Goal: Task Accomplishment & Management: Manage account settings

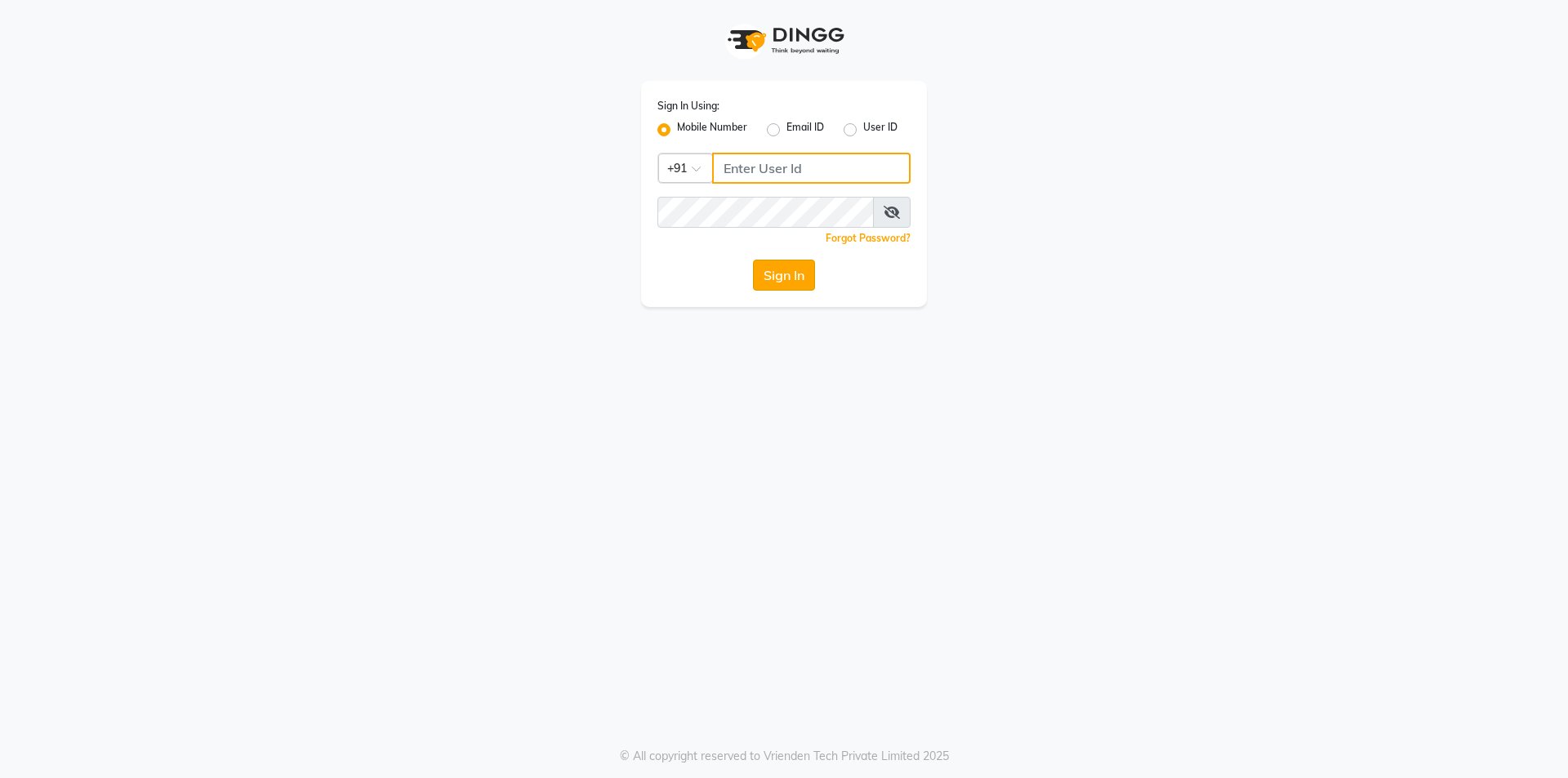
type input "9717821804"
click at [761, 278] on button "Sign In" at bounding box center [784, 275] width 62 height 31
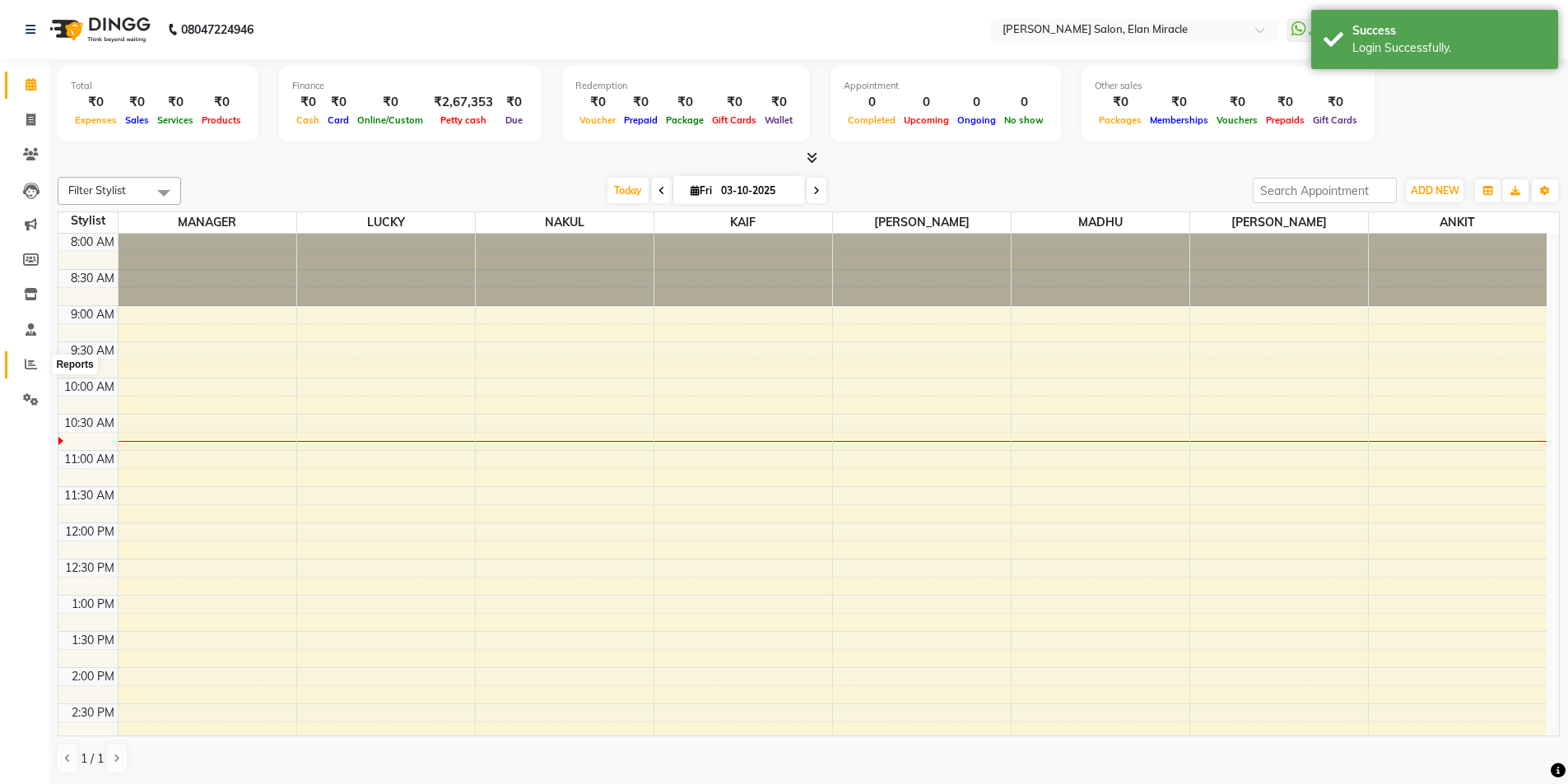
click at [26, 367] on icon at bounding box center [31, 364] width 12 height 12
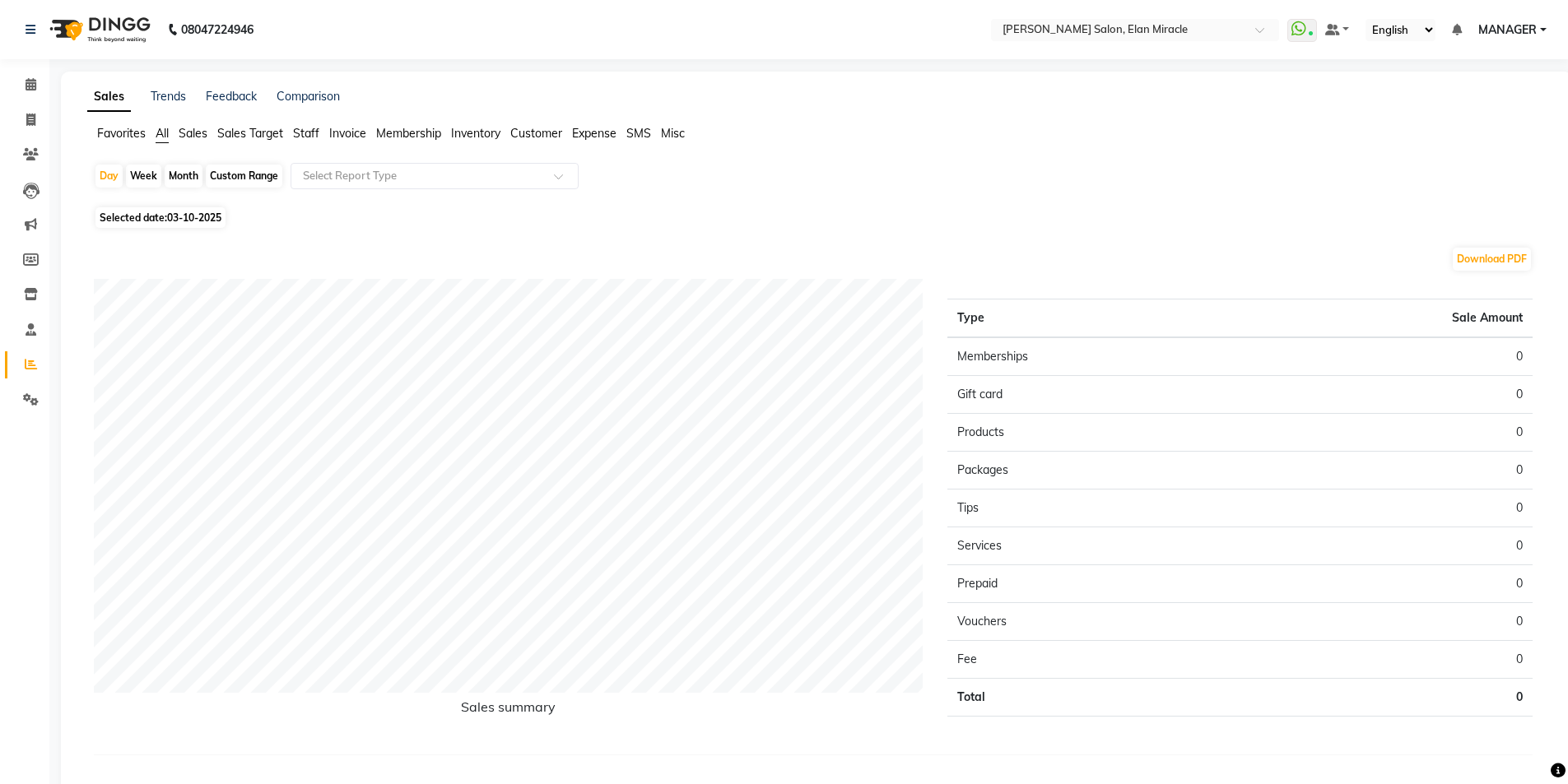
click at [321, 132] on ul "Favorites All Sales Sales Target Staff Invoice Membership Inventory Customer Ex…" at bounding box center [816, 135] width 1459 height 19
click at [319, 132] on span "Staff" at bounding box center [306, 134] width 26 height 15
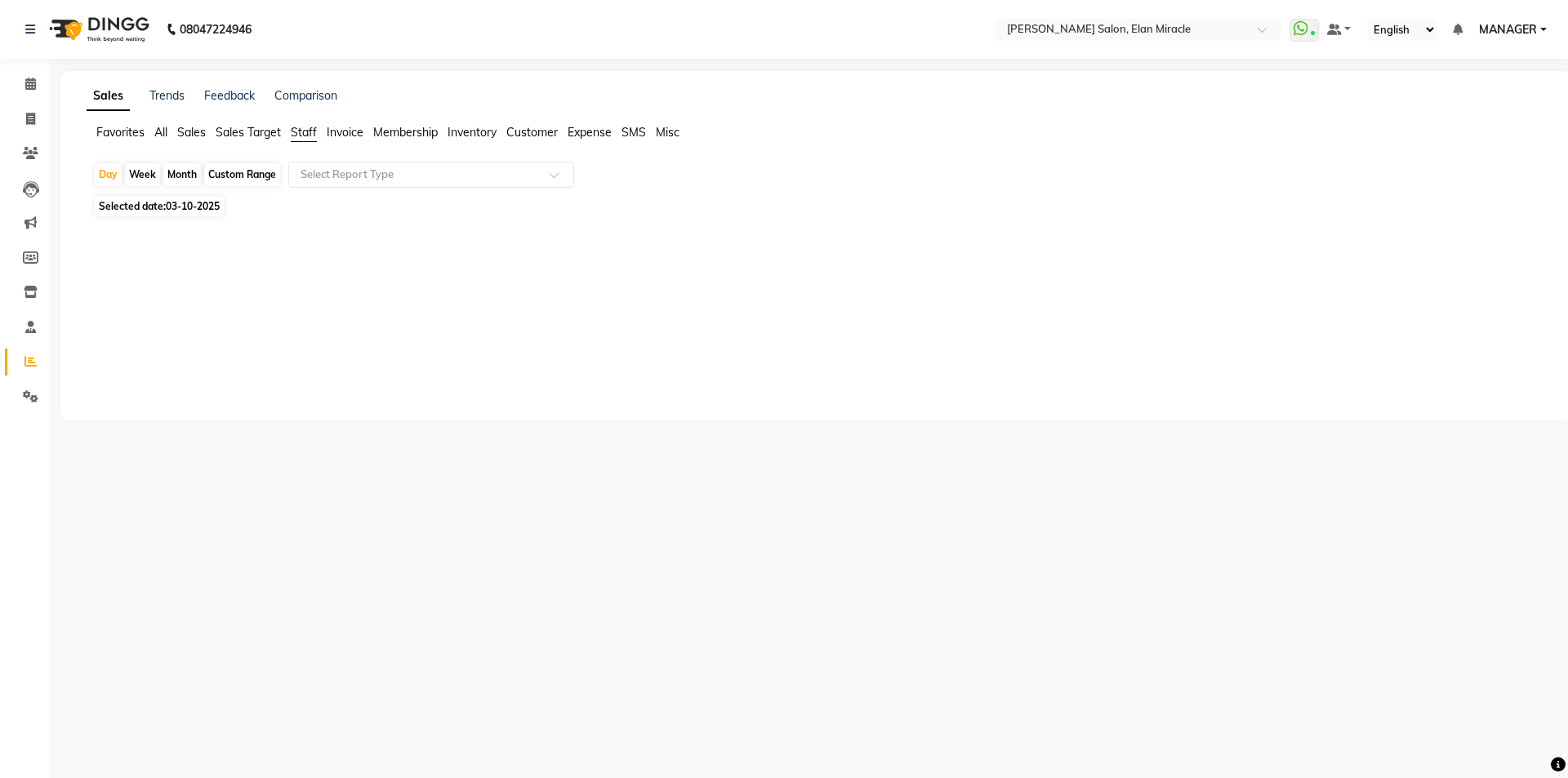
click at [177, 204] on span "03-10-2025" at bounding box center [192, 205] width 54 height 12
select select "10"
select select "2025"
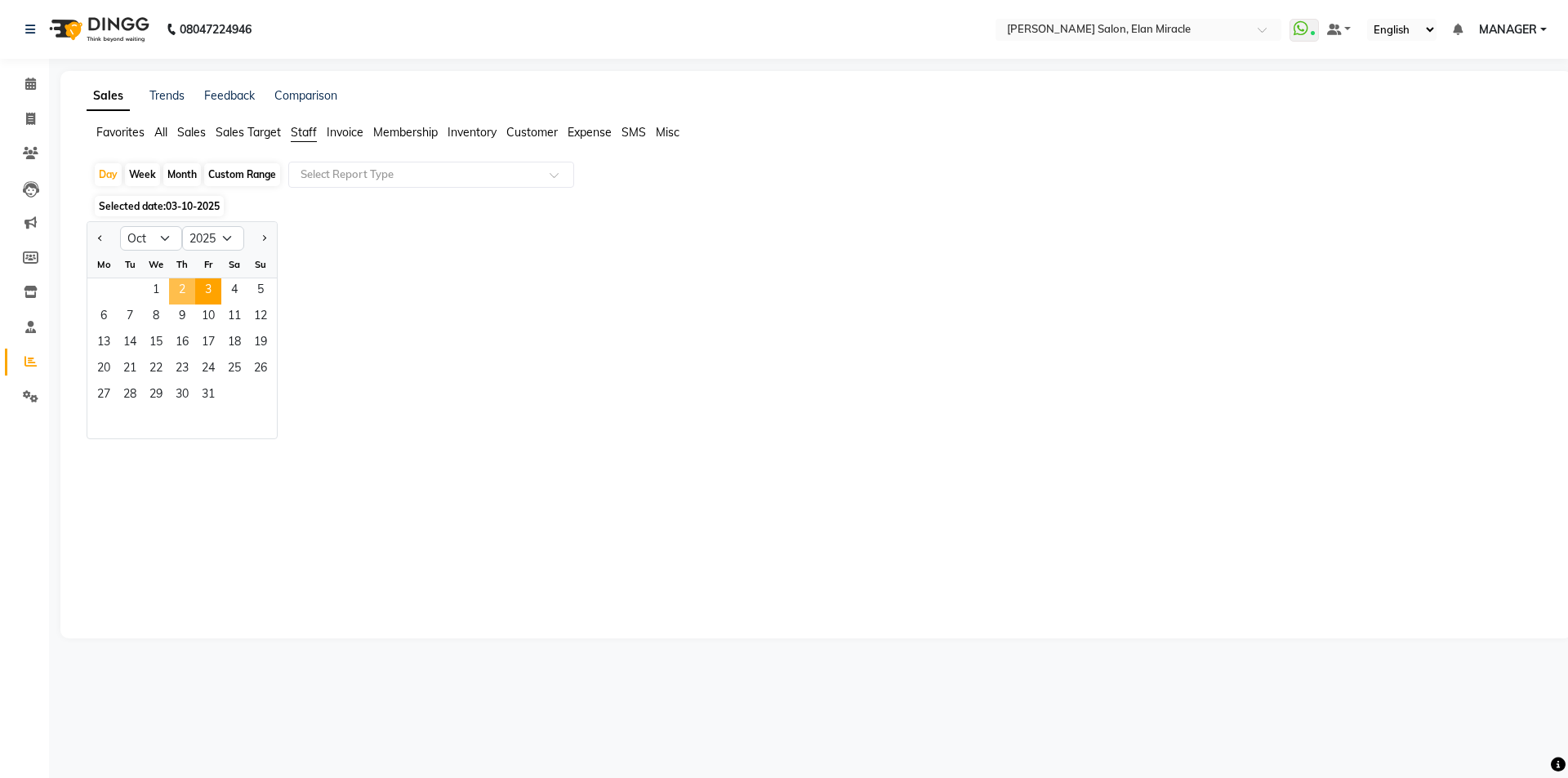
click at [180, 288] on span "2" at bounding box center [182, 291] width 26 height 26
